Goal: Information Seeking & Learning: Check status

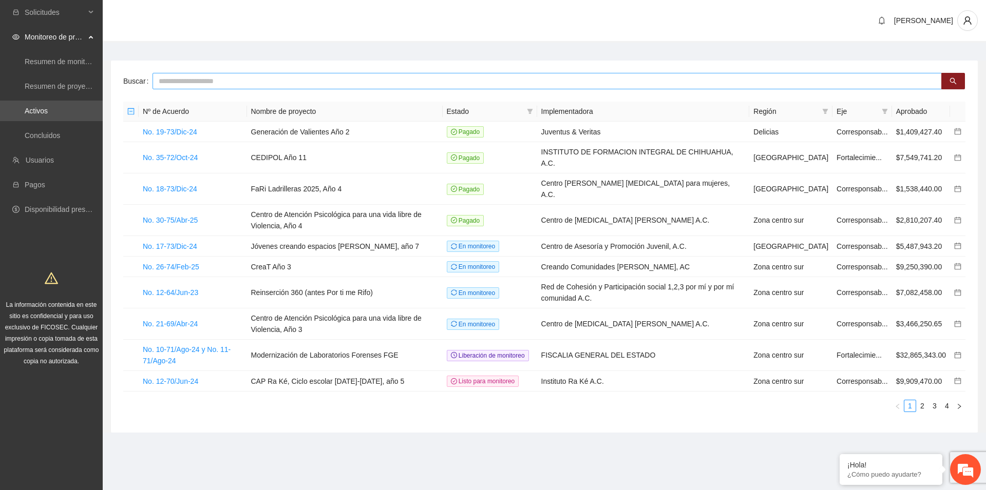
click at [196, 79] on input "text" at bounding box center [546, 81] width 789 height 16
type input "***"
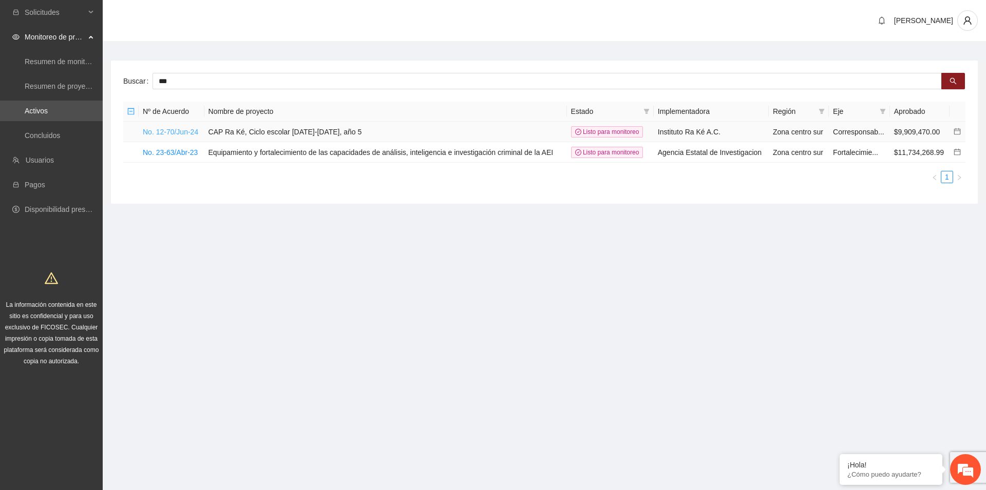
click at [178, 130] on link "No. 12-70/Jun-24" at bounding box center [170, 132] width 55 height 8
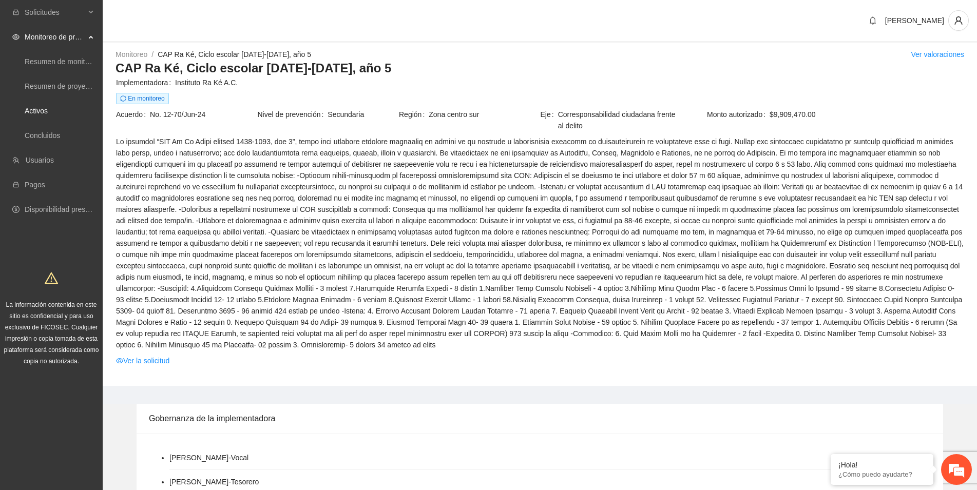
click at [33, 114] on link "Activos" at bounding box center [36, 111] width 23 height 8
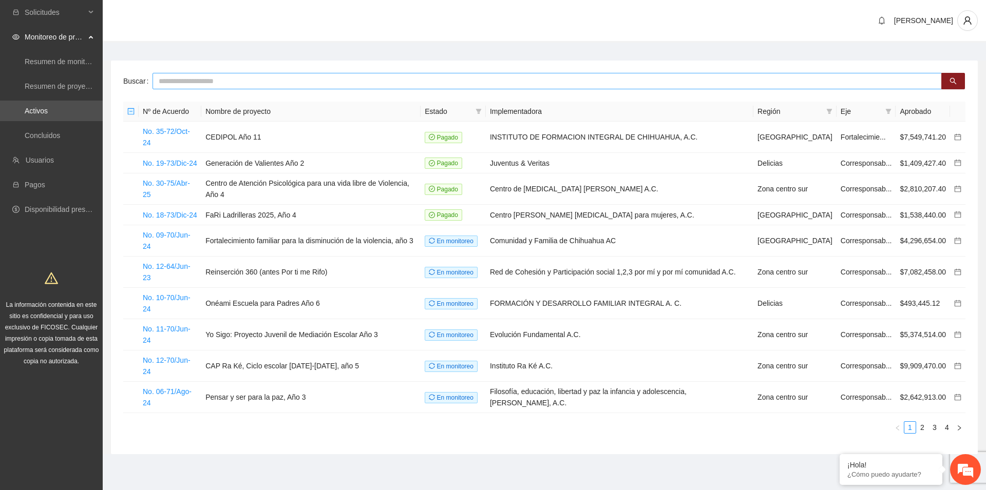
click at [169, 78] on input "text" at bounding box center [546, 81] width 789 height 16
type input "***"
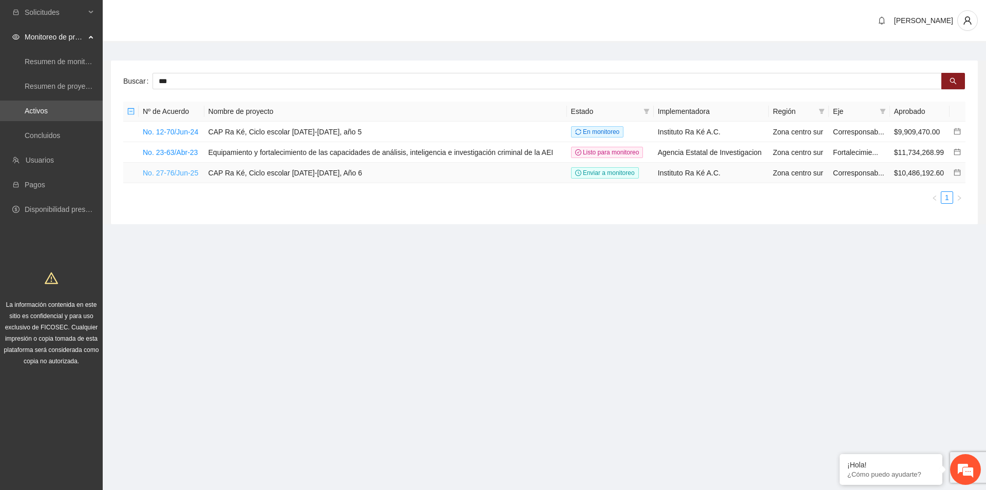
click at [172, 172] on link "No. 27-76/Jun-25" at bounding box center [170, 173] width 55 height 8
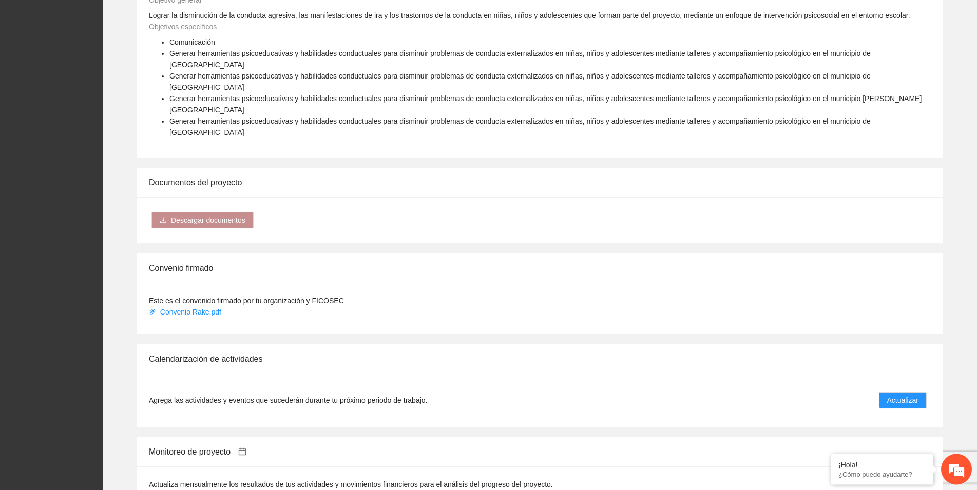
scroll to position [733, 0]
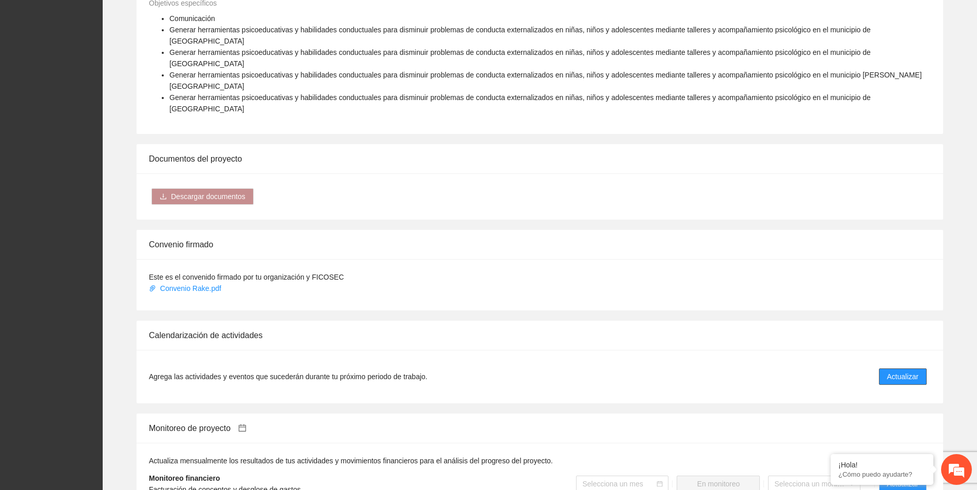
click at [894, 371] on span "Actualizar" at bounding box center [902, 376] width 31 height 11
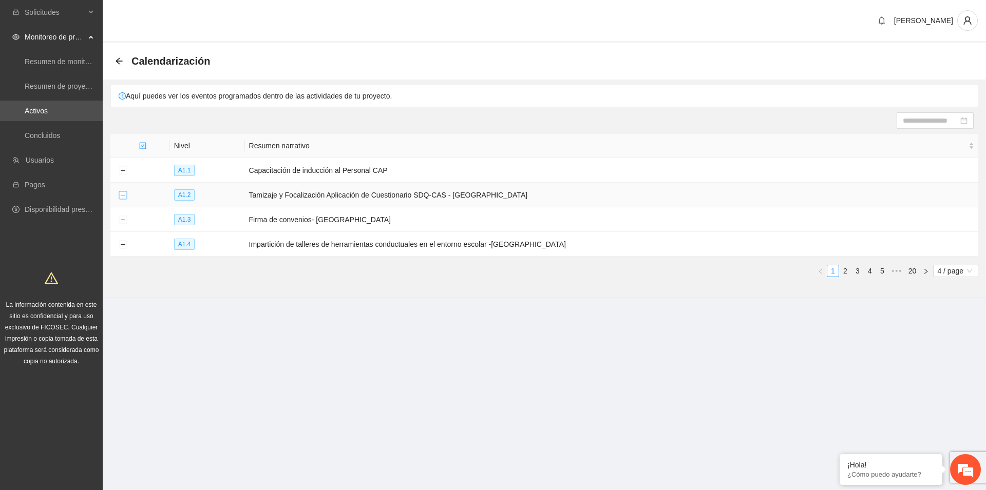
click at [123, 196] on button "Expand row" at bounding box center [123, 195] width 8 height 8
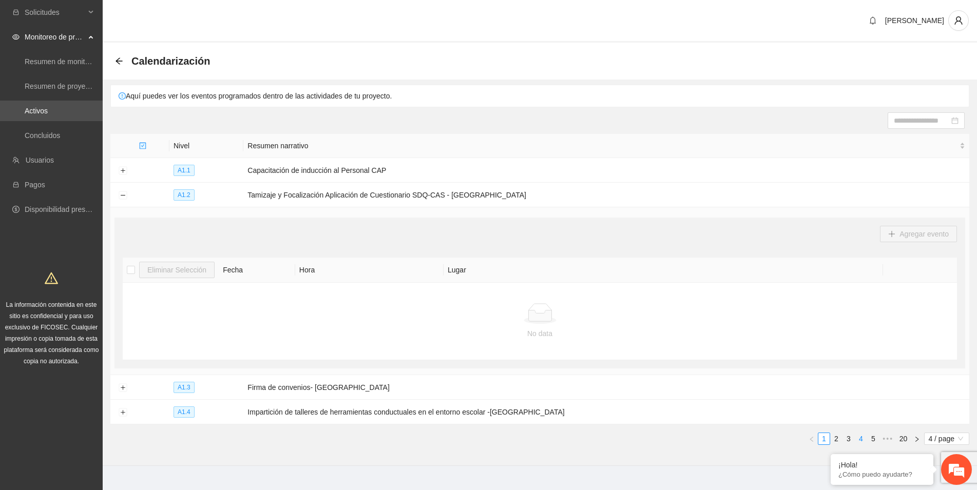
click at [859, 438] on link "4" at bounding box center [860, 438] width 11 height 11
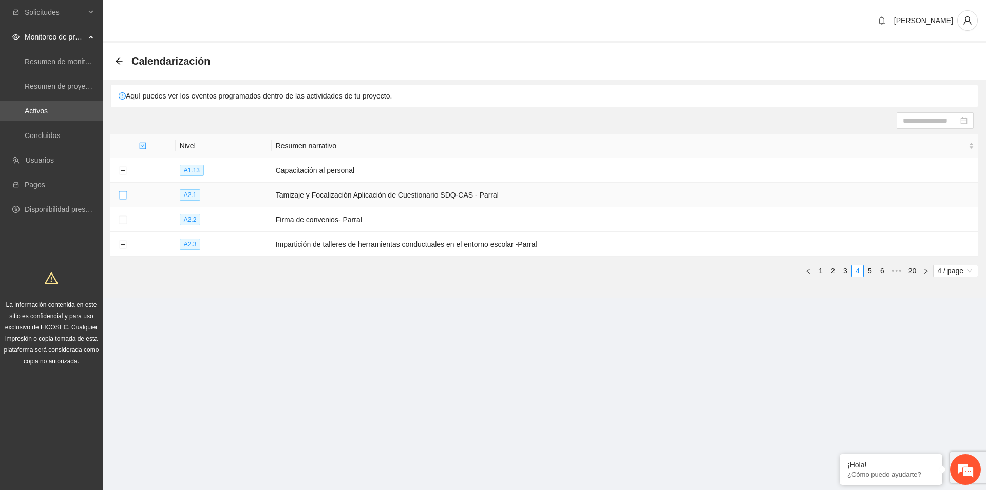
click at [122, 197] on button "Expand row" at bounding box center [123, 195] width 8 height 8
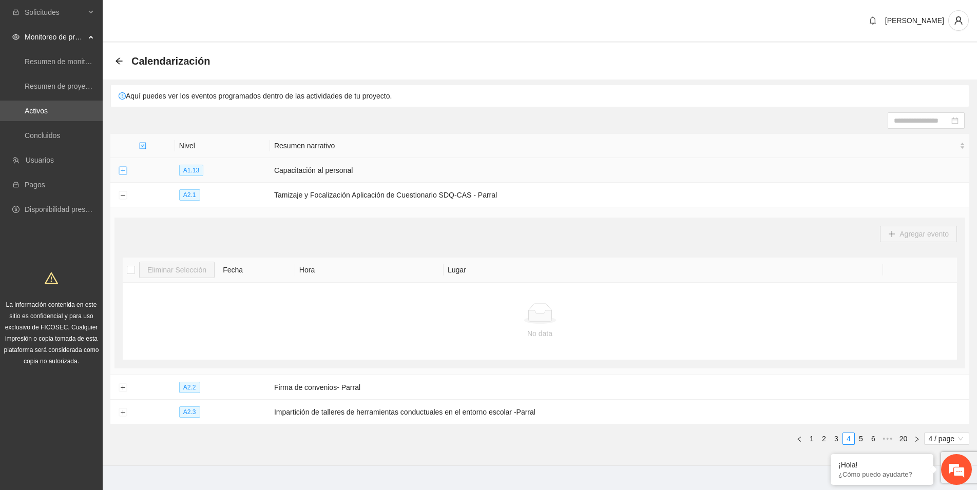
click at [122, 170] on button "Expand row" at bounding box center [123, 171] width 8 height 8
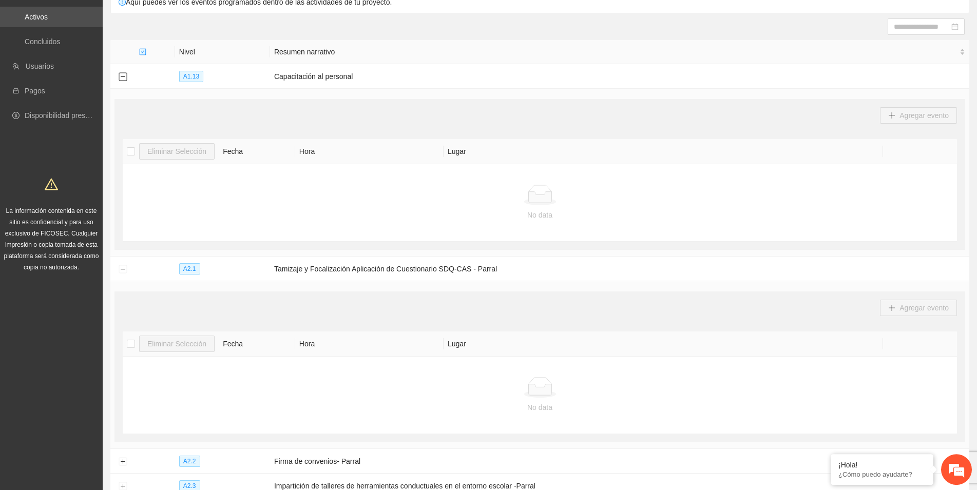
scroll to position [184, 0]
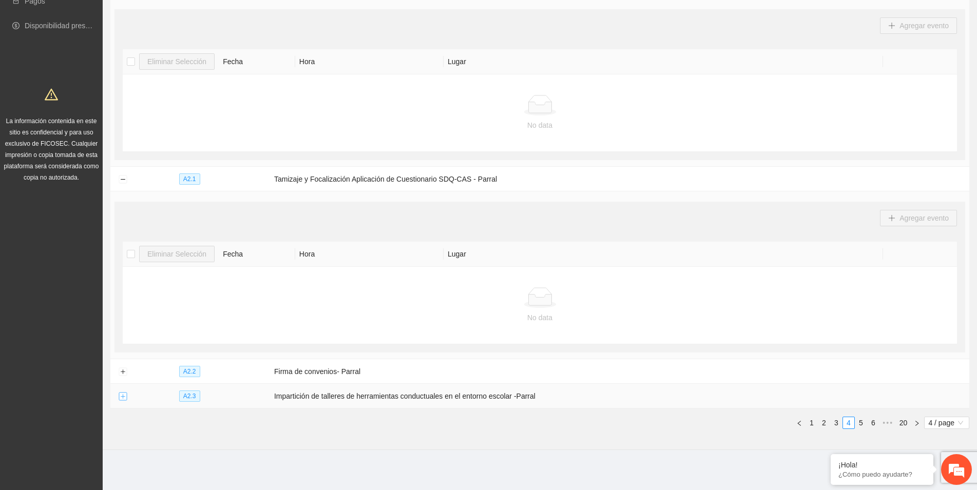
click at [120, 395] on button "Expand row" at bounding box center [123, 397] width 8 height 8
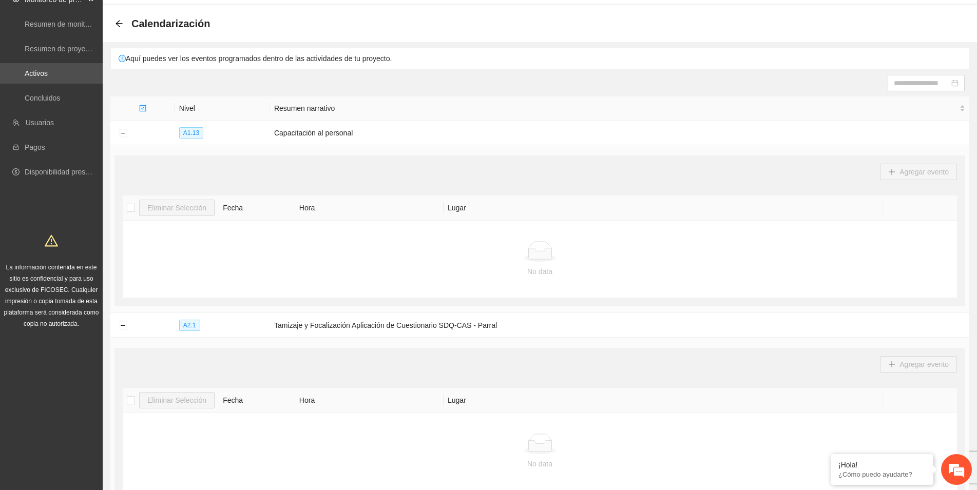
scroll to position [0, 0]
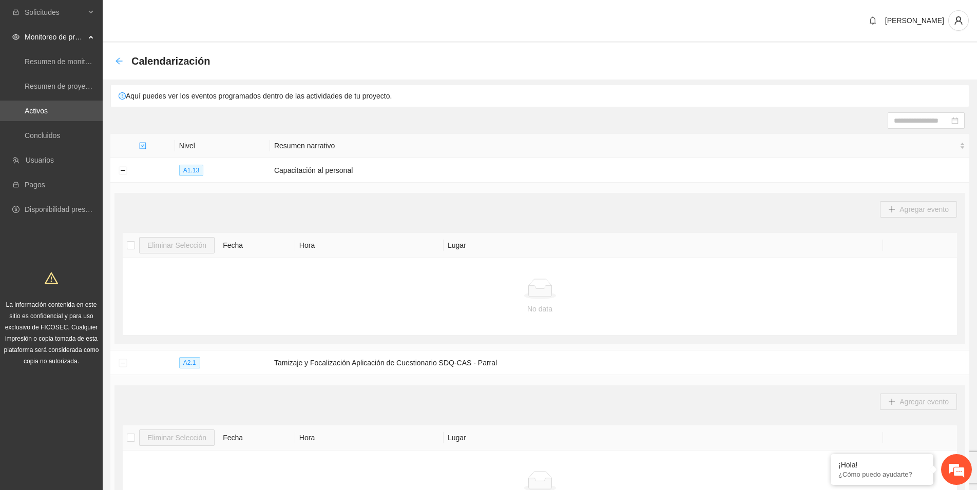
click at [120, 57] on icon "arrow-left" at bounding box center [119, 61] width 8 height 8
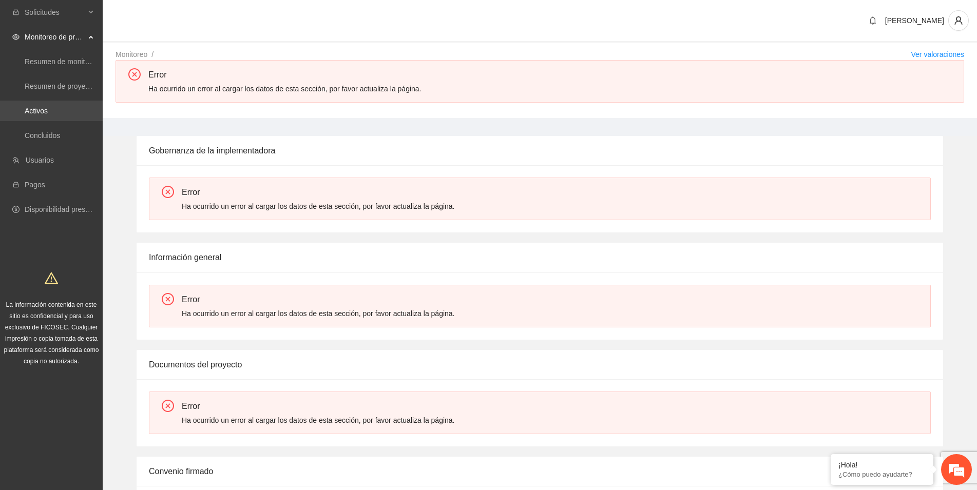
click at [29, 111] on link "Activos" at bounding box center [36, 111] width 23 height 8
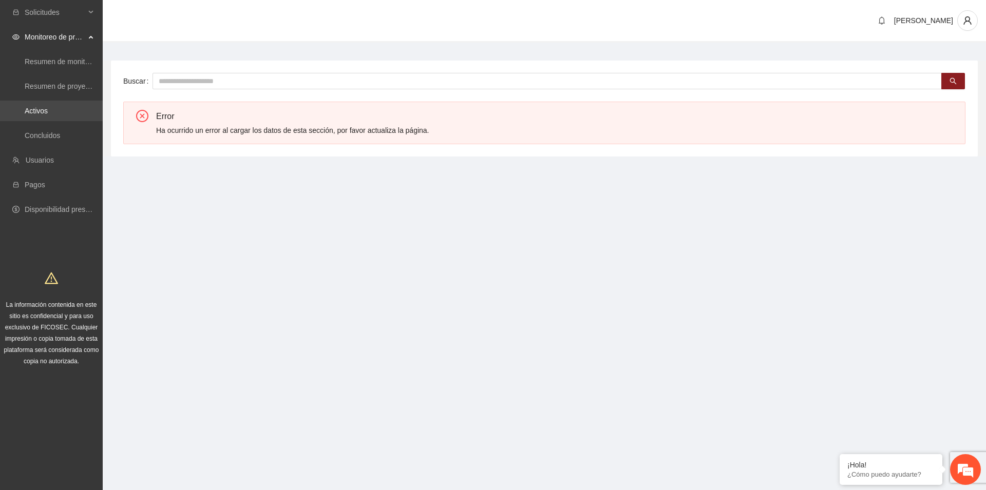
click at [36, 113] on link "Activos" at bounding box center [36, 111] width 23 height 8
click at [41, 38] on span "Monitoreo de proyectos" at bounding box center [55, 37] width 61 height 21
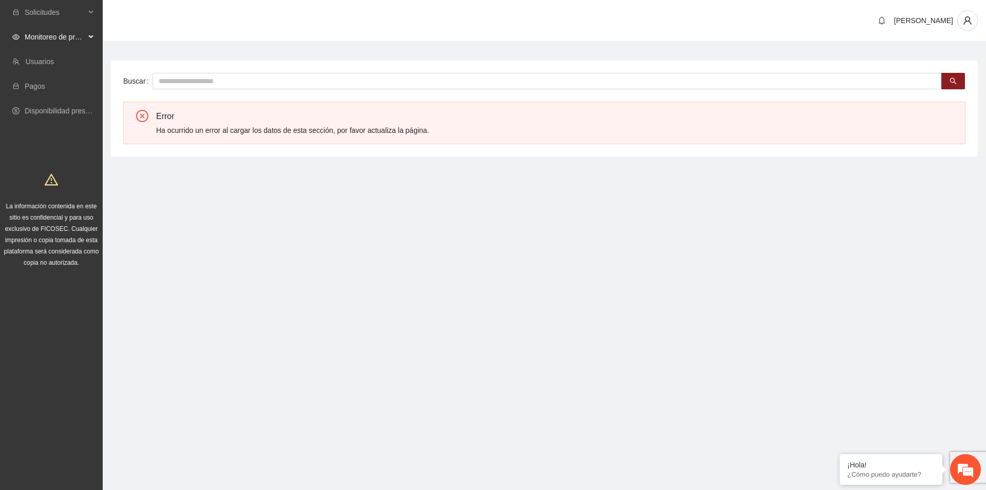
click at [42, 37] on span "Monitoreo de proyectos" at bounding box center [55, 37] width 61 height 21
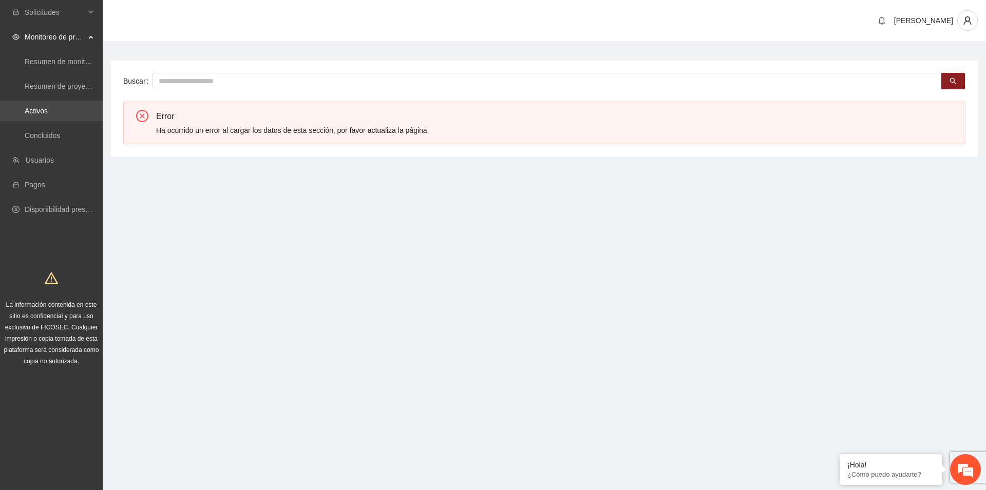
click at [39, 112] on link "Activos" at bounding box center [36, 111] width 23 height 8
click at [168, 82] on input "text" at bounding box center [546, 81] width 789 height 16
click at [72, 39] on span "Monitoreo de proyectos" at bounding box center [55, 37] width 61 height 21
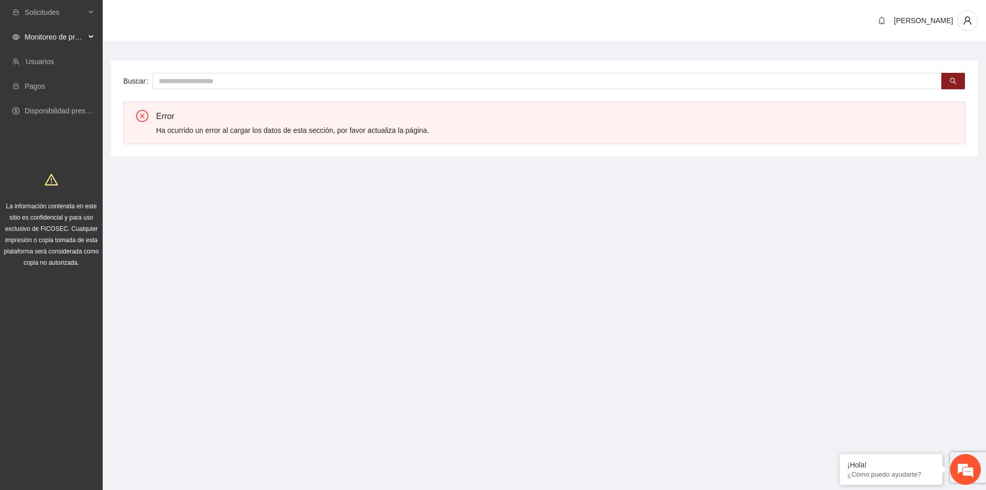
click at [84, 37] on span "Monitoreo de proyectos" at bounding box center [55, 37] width 61 height 21
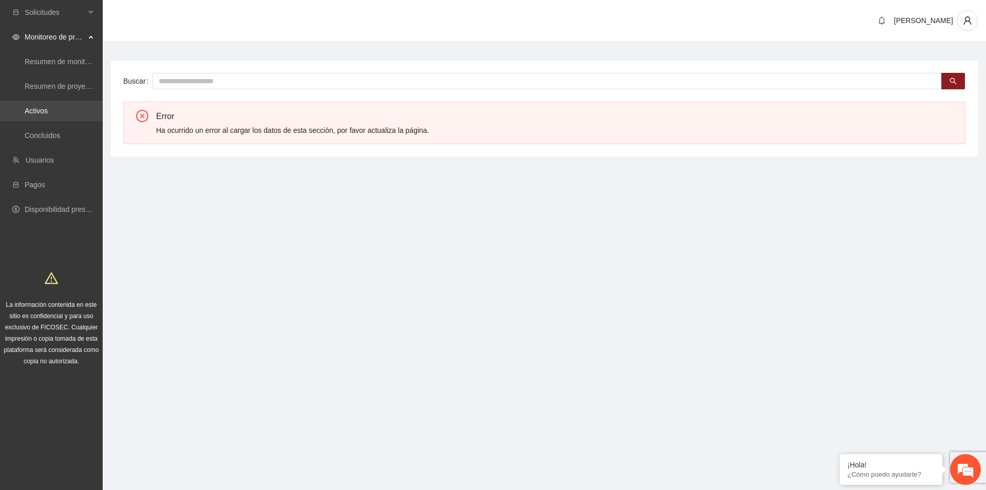
click at [41, 114] on link "Activos" at bounding box center [36, 111] width 23 height 8
click at [162, 80] on input "text" at bounding box center [546, 81] width 789 height 16
type input "****"
click at [954, 83] on icon "search" at bounding box center [952, 81] width 7 height 7
click at [144, 116] on icon "close-circle" at bounding box center [142, 116] width 12 height 12
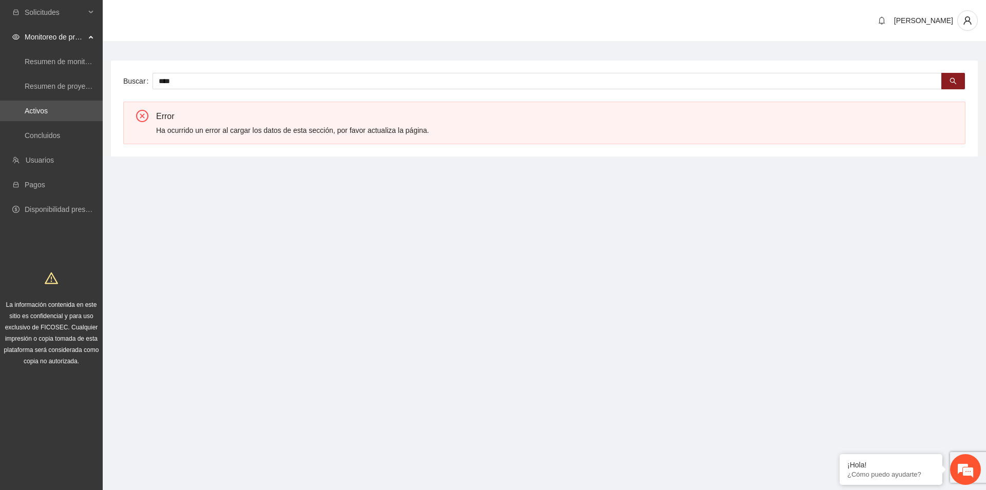
click at [144, 116] on icon "close-circle" at bounding box center [142, 116] width 12 height 12
click at [70, 87] on link "Resumen de proyectos aprobados" at bounding box center [80, 86] width 110 height 8
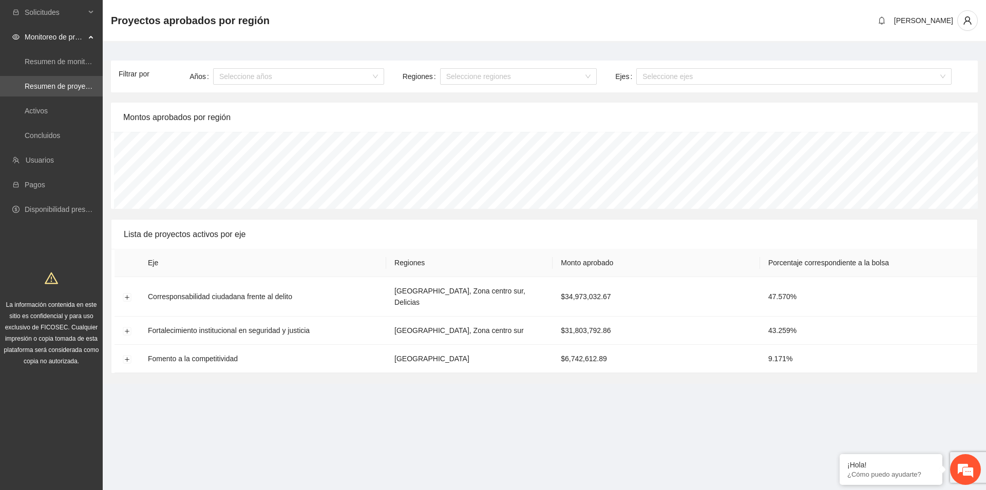
click at [81, 36] on span "Monitoreo de proyectos" at bounding box center [55, 37] width 61 height 21
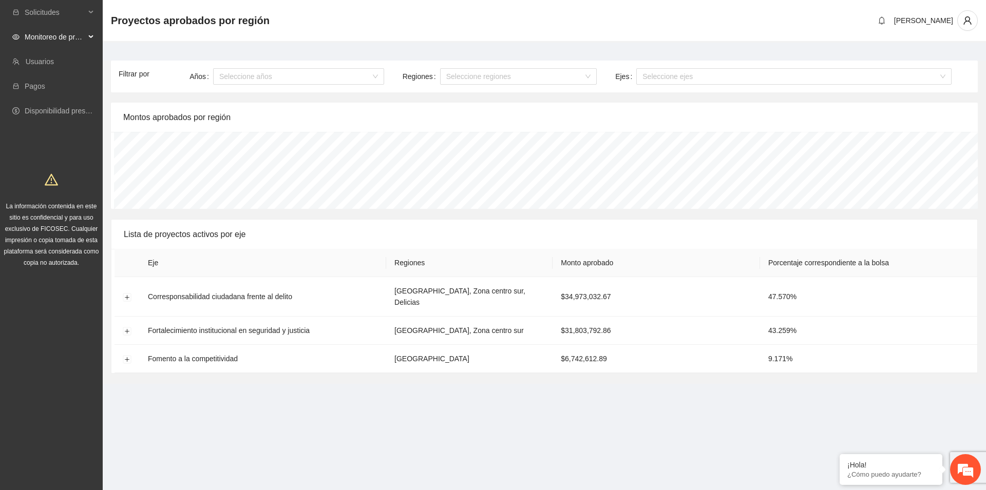
click at [81, 36] on span "Monitoreo de proyectos" at bounding box center [55, 37] width 61 height 21
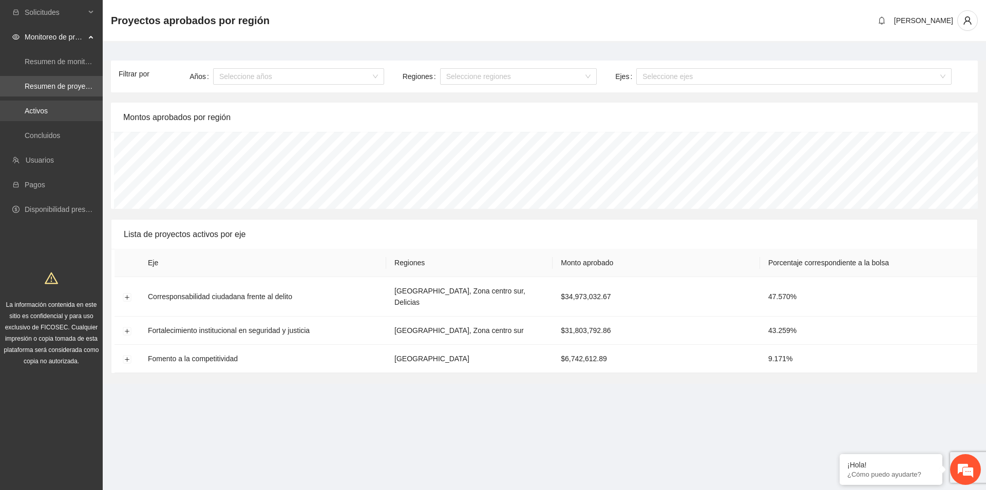
click at [42, 111] on link "Activos" at bounding box center [36, 111] width 23 height 8
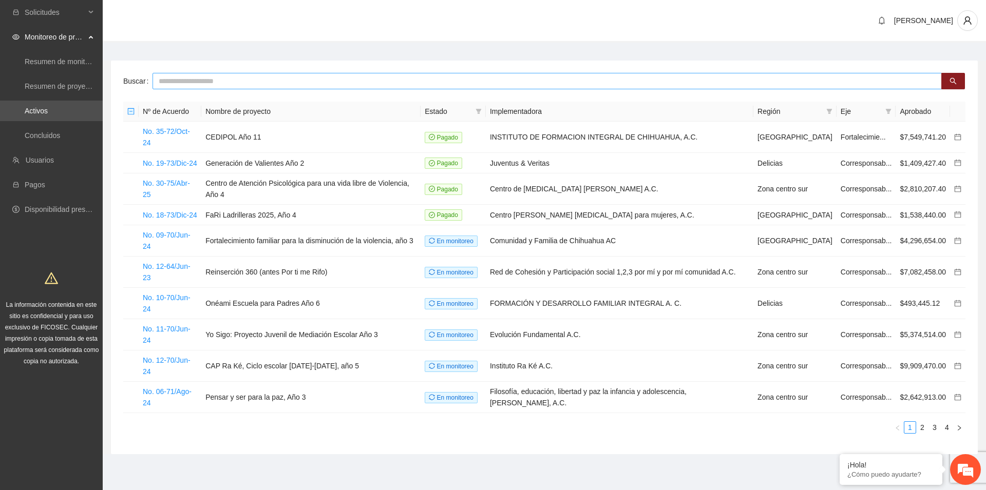
click at [161, 83] on input "text" at bounding box center [546, 81] width 789 height 16
click at [946, 82] on button "button" at bounding box center [953, 81] width 24 height 16
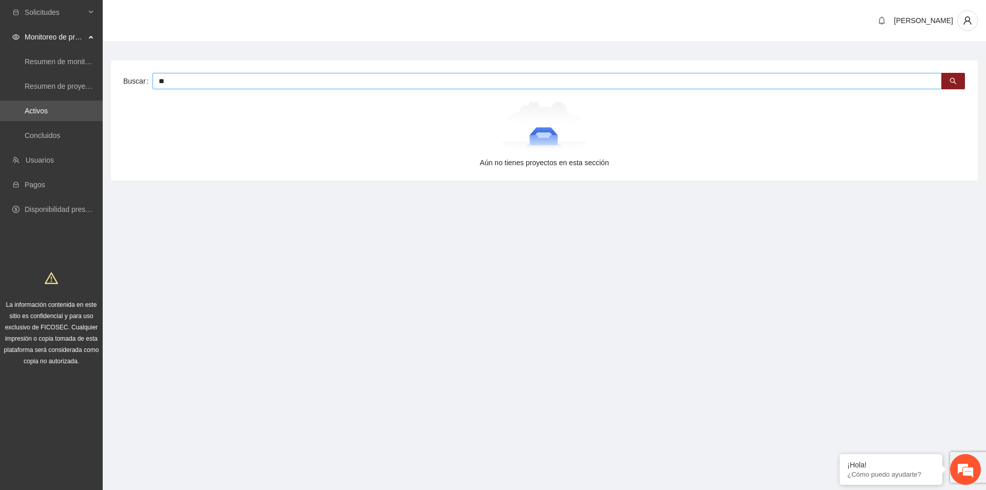
type input "*"
type input "******"
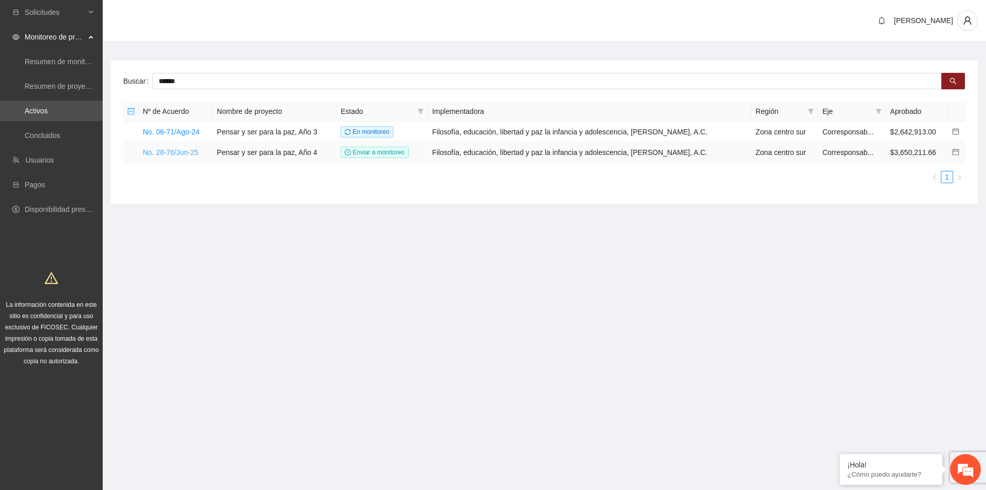
click at [193, 152] on link "No. 28-76/Jun-25" at bounding box center [170, 152] width 55 height 8
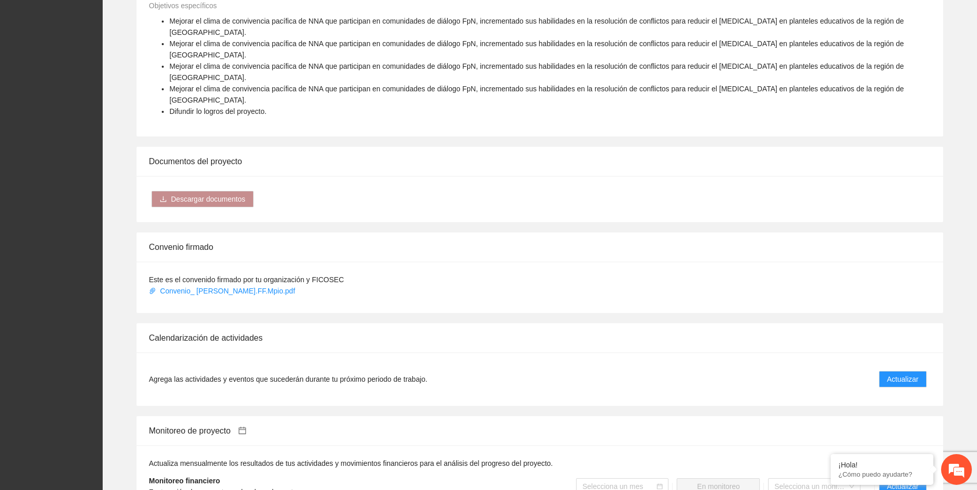
scroll to position [576, 0]
click at [897, 372] on span "Actualizar" at bounding box center [902, 377] width 31 height 11
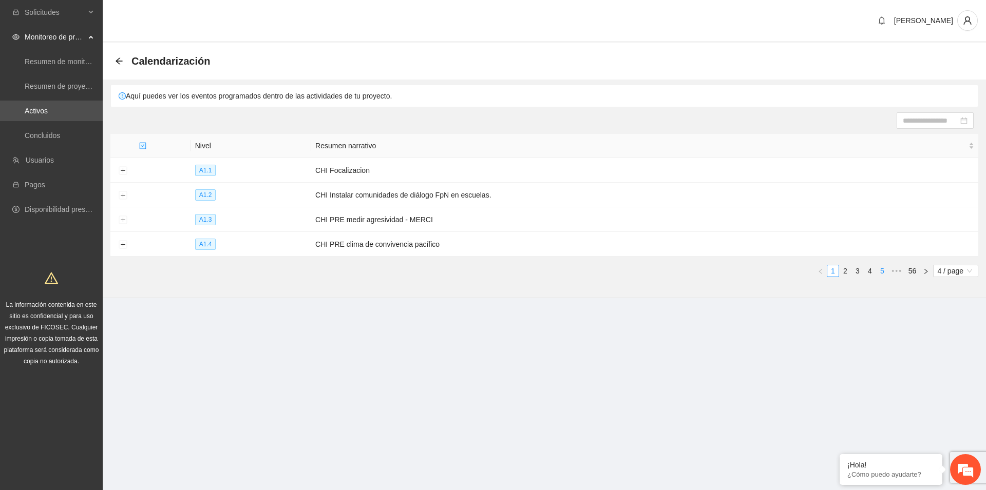
click at [881, 272] on link "5" at bounding box center [881, 270] width 11 height 11
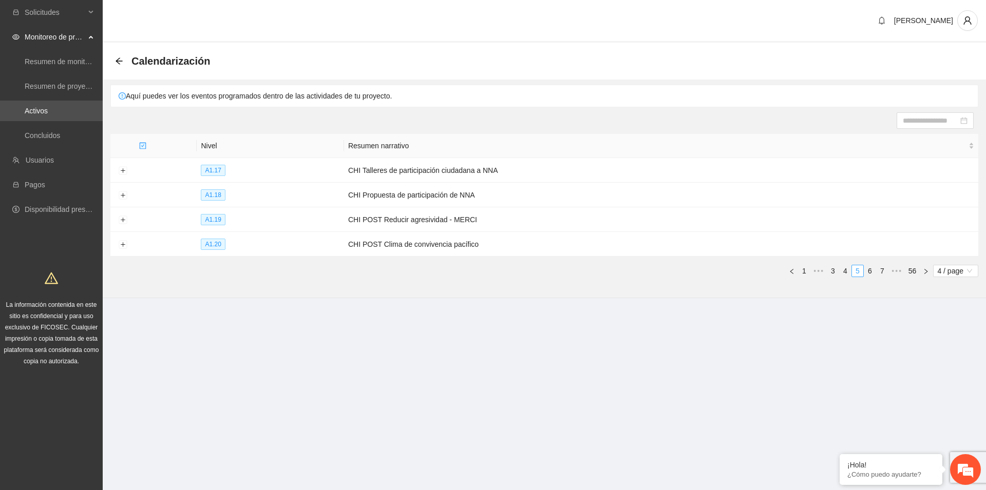
click at [881, 272] on link "7" at bounding box center [881, 270] width 11 height 11
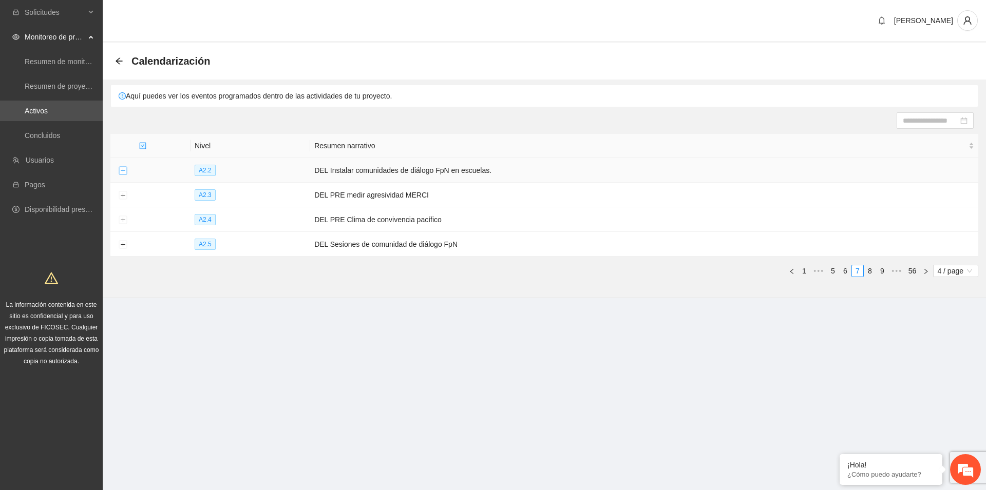
click at [123, 170] on button "Expand row" at bounding box center [123, 171] width 8 height 8
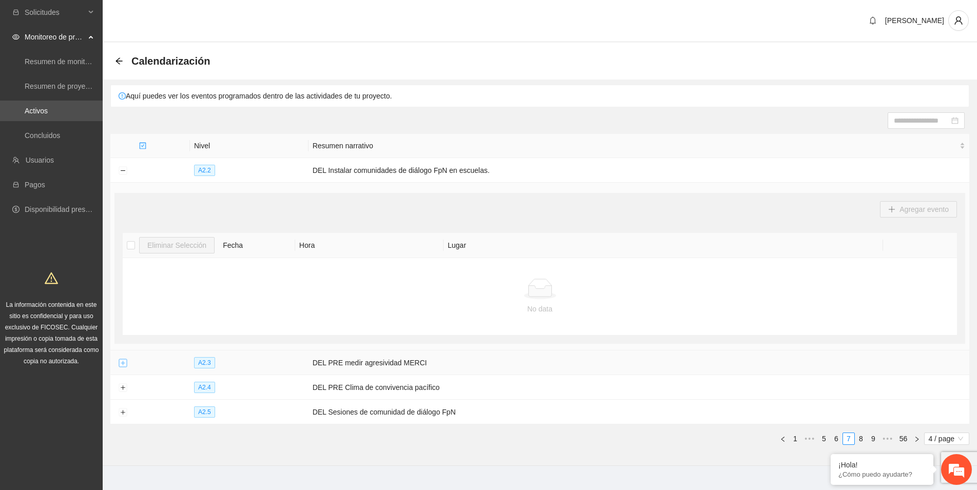
click at [123, 359] on button "Expand row" at bounding box center [123, 363] width 8 height 8
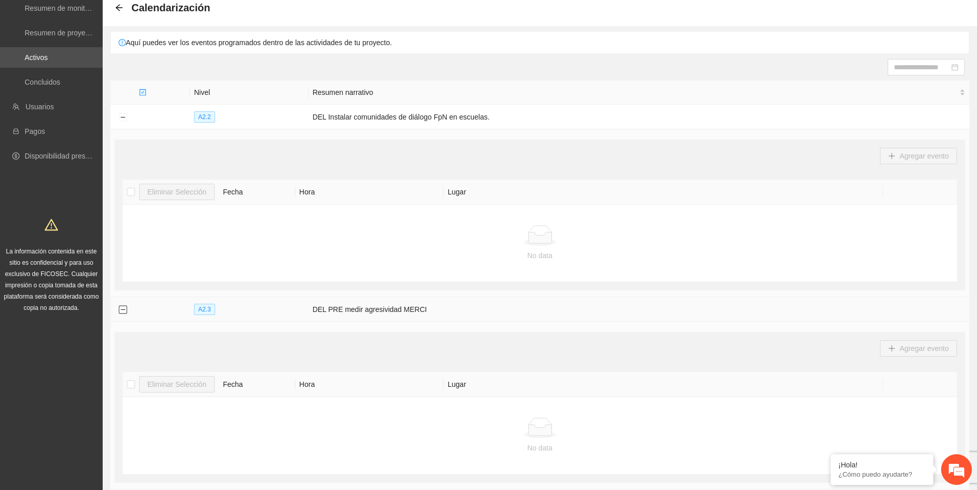
scroll to position [184, 0]
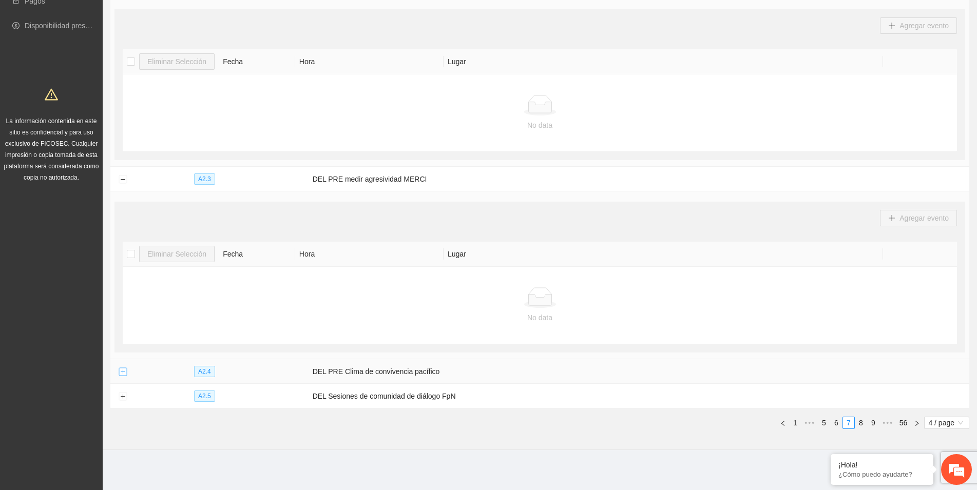
click at [120, 370] on button "Expand row" at bounding box center [123, 372] width 8 height 8
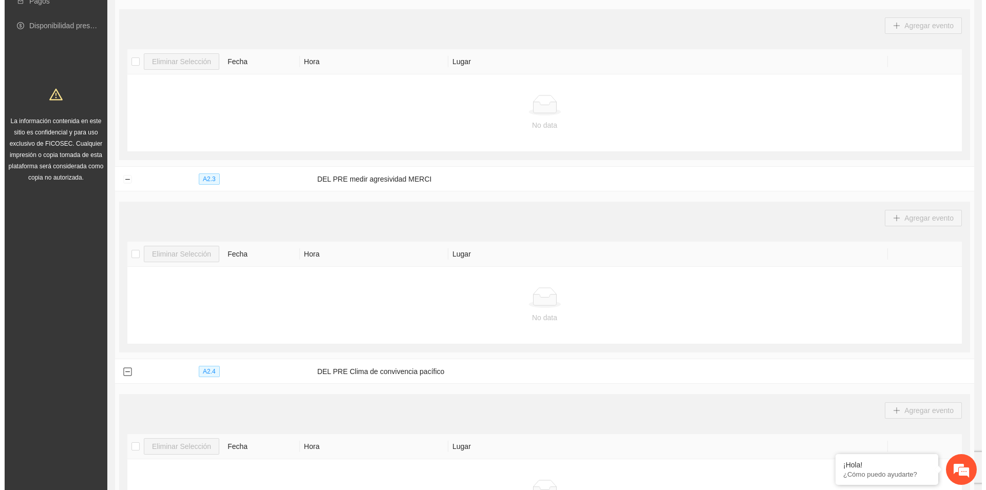
scroll to position [0, 0]
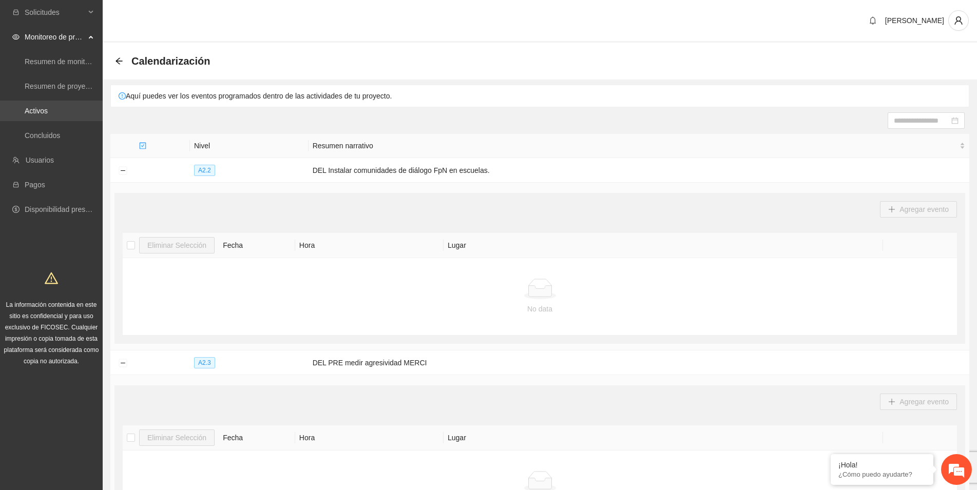
click at [36, 113] on link "Activos" at bounding box center [36, 111] width 23 height 8
